Goal: Find specific page/section: Find specific page/section

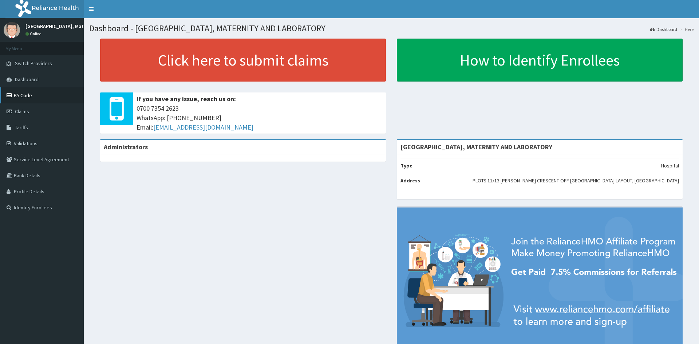
click at [27, 92] on link "PA Code" at bounding box center [42, 95] width 84 height 16
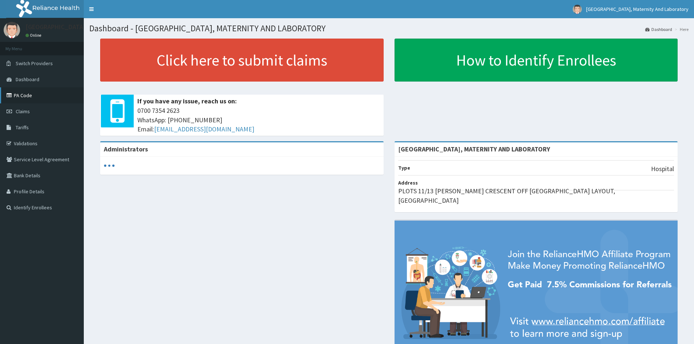
click at [26, 93] on link "PA Code" at bounding box center [42, 95] width 84 height 16
